Goal: Task Accomplishment & Management: Manage account settings

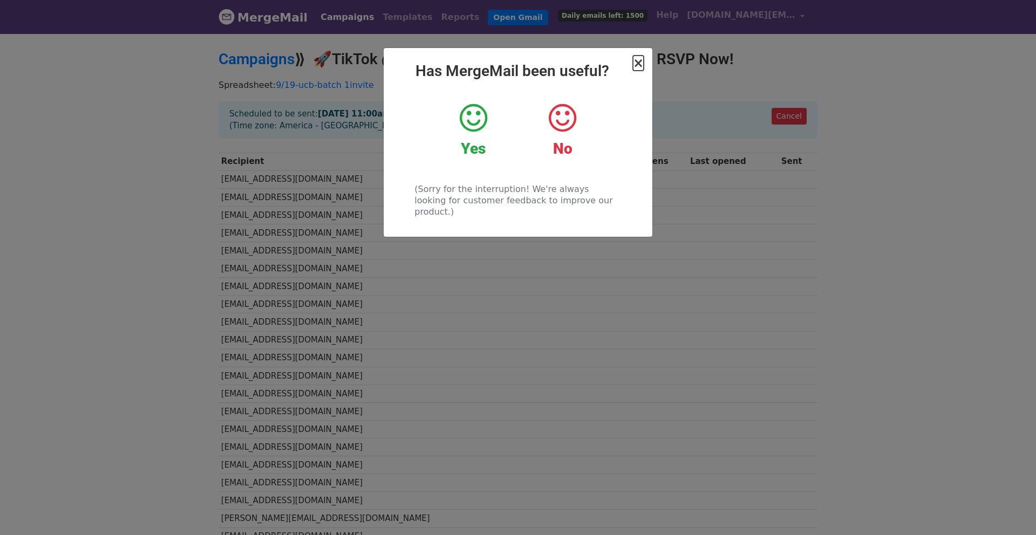
click at [638, 67] on span "×" at bounding box center [638, 63] width 11 height 15
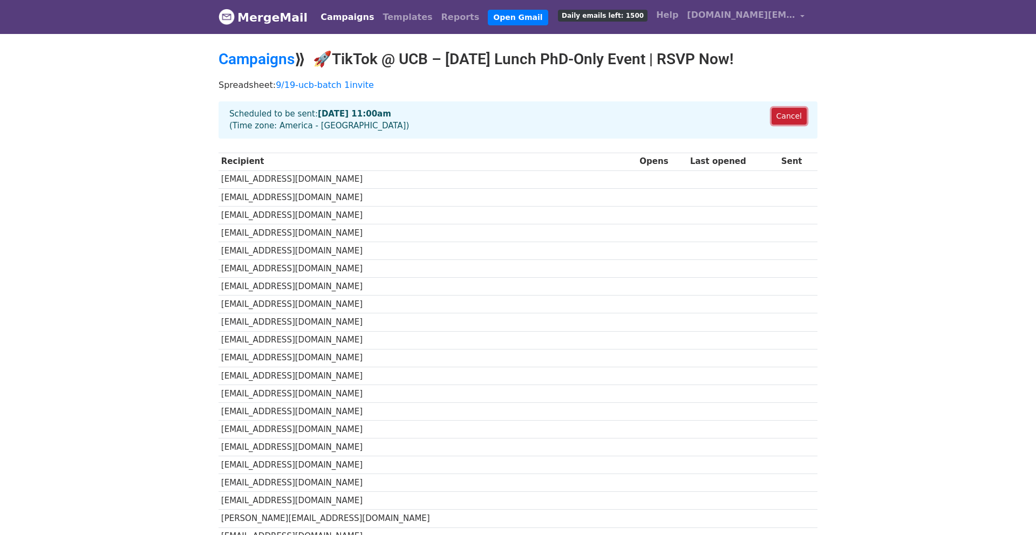
click at [797, 114] on link "Cancel" at bounding box center [789, 116] width 35 height 17
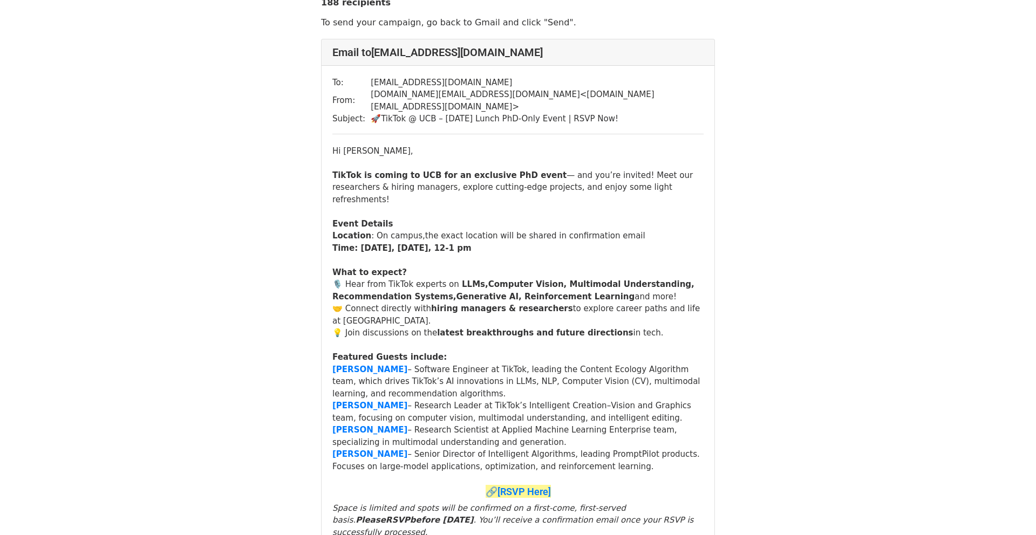
scroll to position [40, 0]
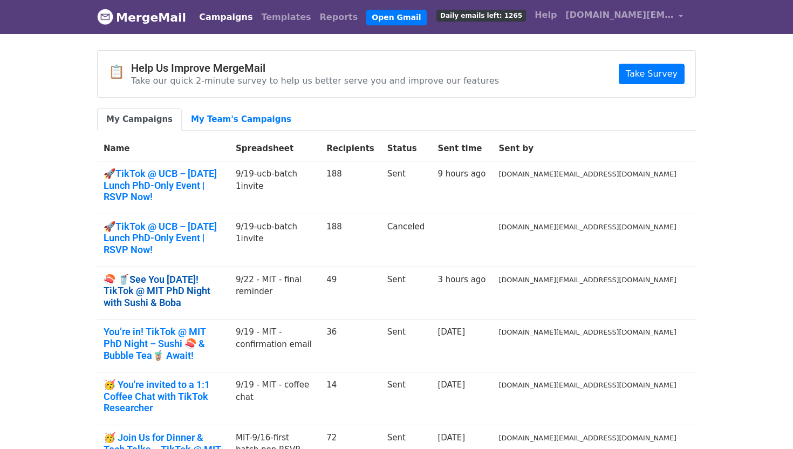
click at [209, 274] on link "🍣 🥤See You [DATE]! TikTok @ MIT PhD Night with Sushi & Boba" at bounding box center [163, 291] width 119 height 35
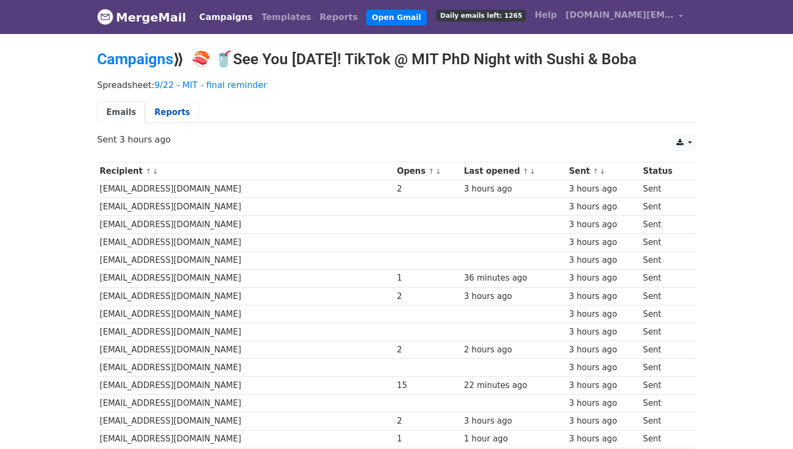
click at [179, 118] on link "Reports" at bounding box center [172, 112] width 54 height 22
